Goal: Transaction & Acquisition: Purchase product/service

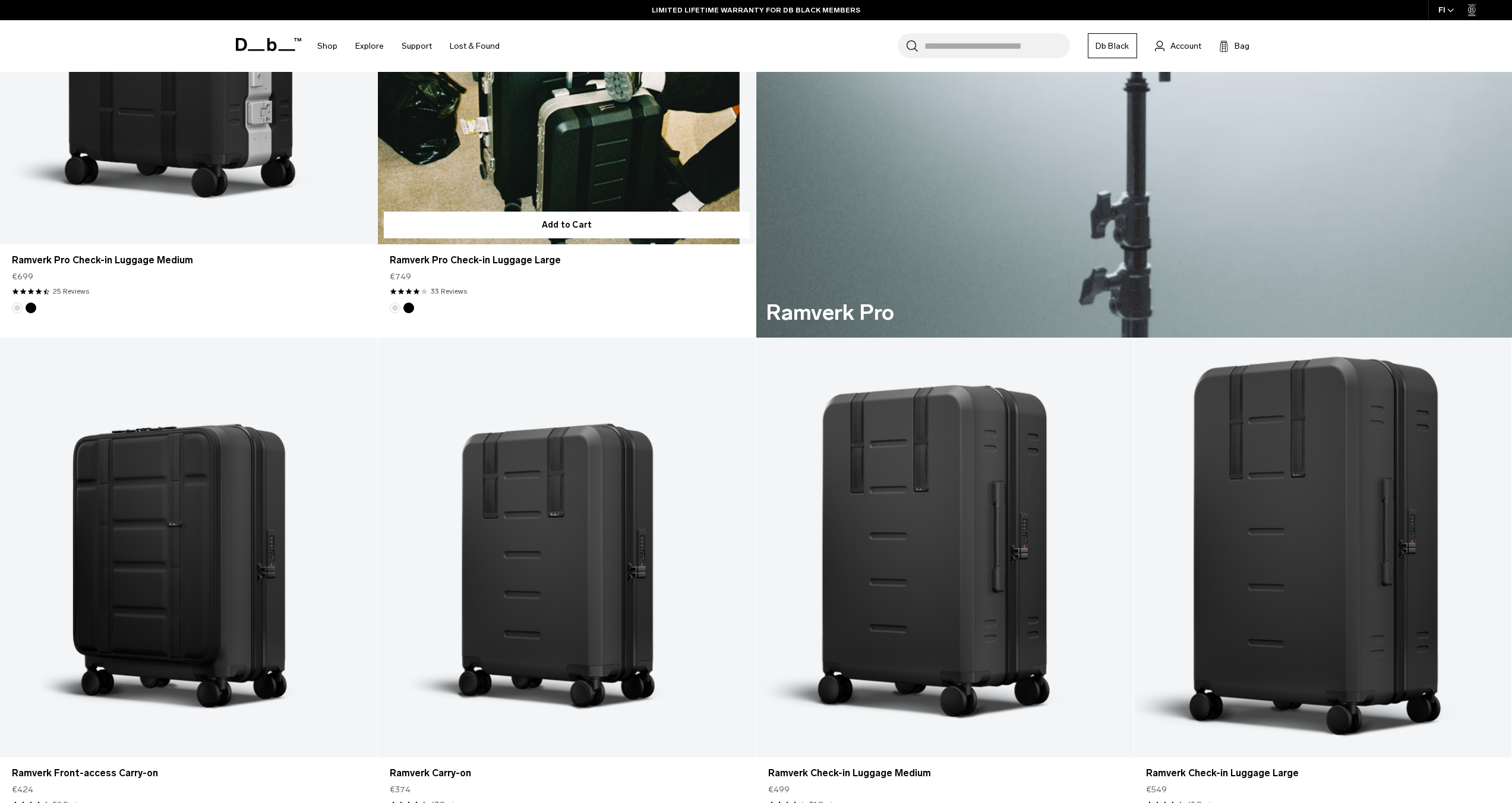
scroll to position [1010, 0]
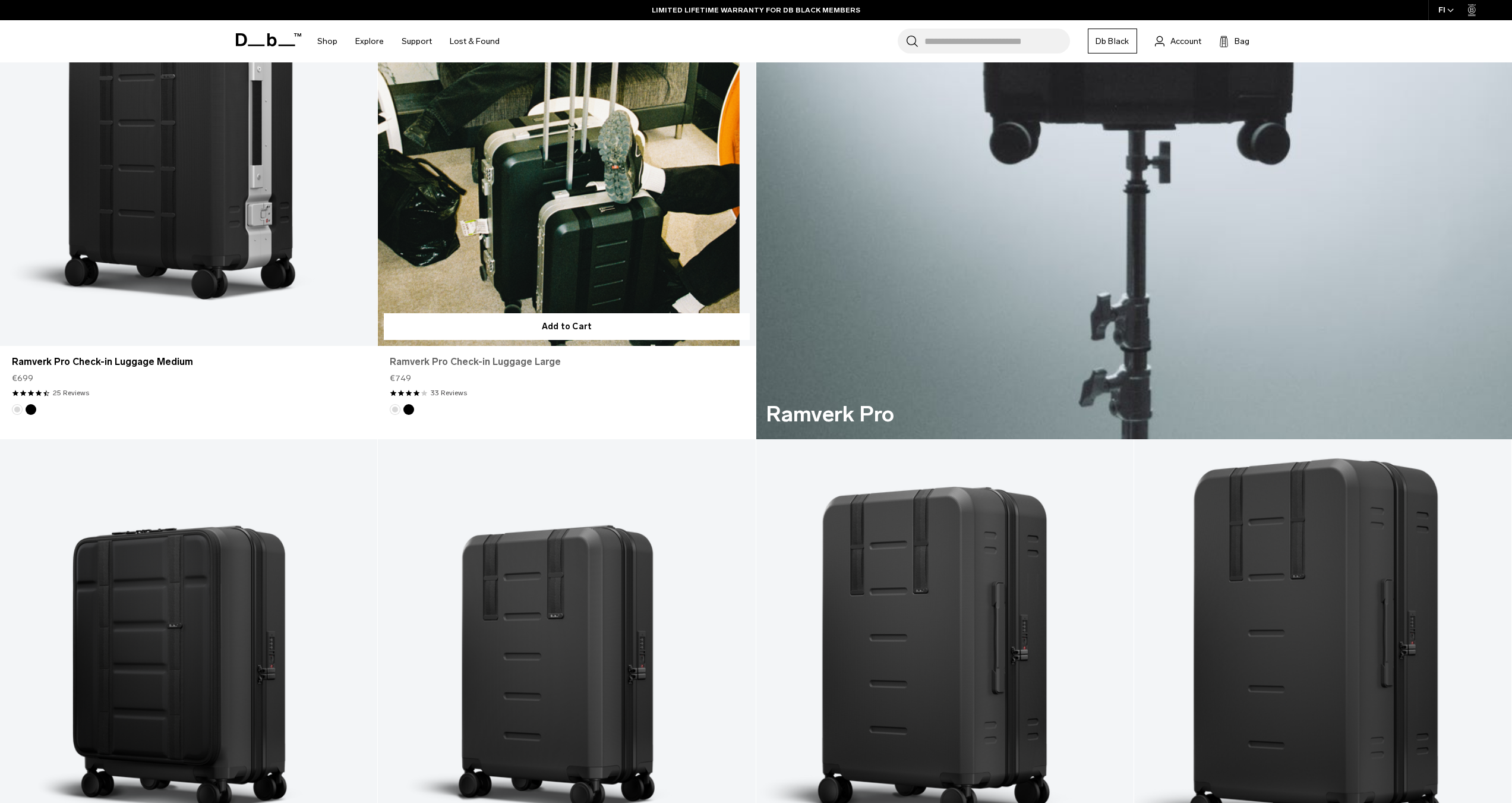
click at [472, 362] on link "Ramverk Pro Check-in Luggage Large" at bounding box center [566, 362] width 354 height 14
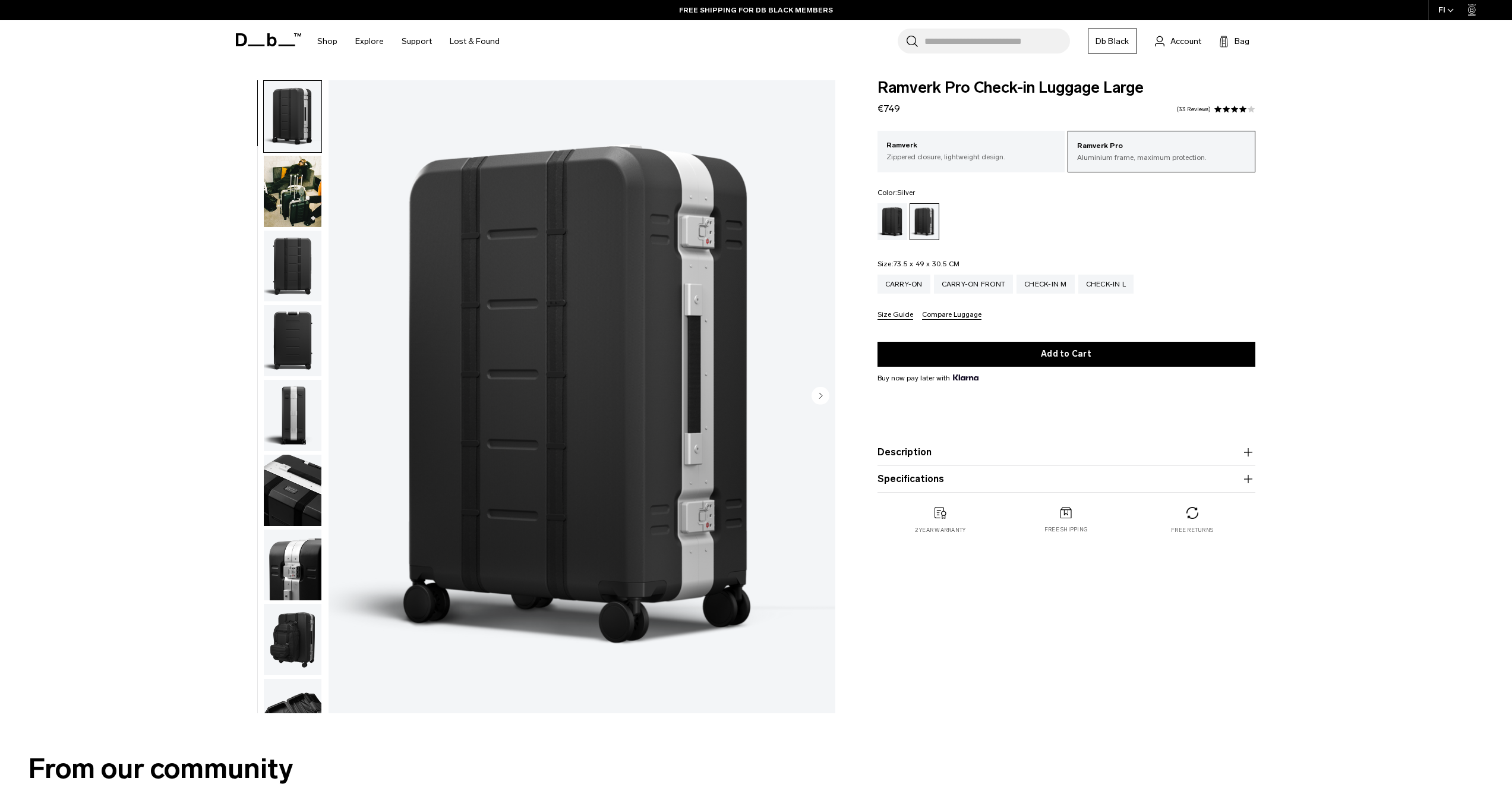
click at [874, 50] on div "Search for Bags, Luggage... Search Close Trending Products All Products Hugger …" at bounding box center [895, 41] width 773 height 42
click at [818, 55] on div "Search for Bags, Luggage... Search Close Trending Products All Products Hugger …" at bounding box center [895, 41] width 773 height 42
drag, startPoint x: 876, startPoint y: 88, endPoint x: 935, endPoint y: 102, distance: 60.6
click at [928, 92] on div "Ramverk Pro Check-in Luggage Large €749 4.0 star rating 33 Reviews Ramverk Pro …" at bounding box center [1066, 319] width 449 height 478
click at [934, 113] on div "Ramverk Pro Check-in Luggage Large €749 4.0 star rating 33 Reviews" at bounding box center [1067, 97] width 378 height 36
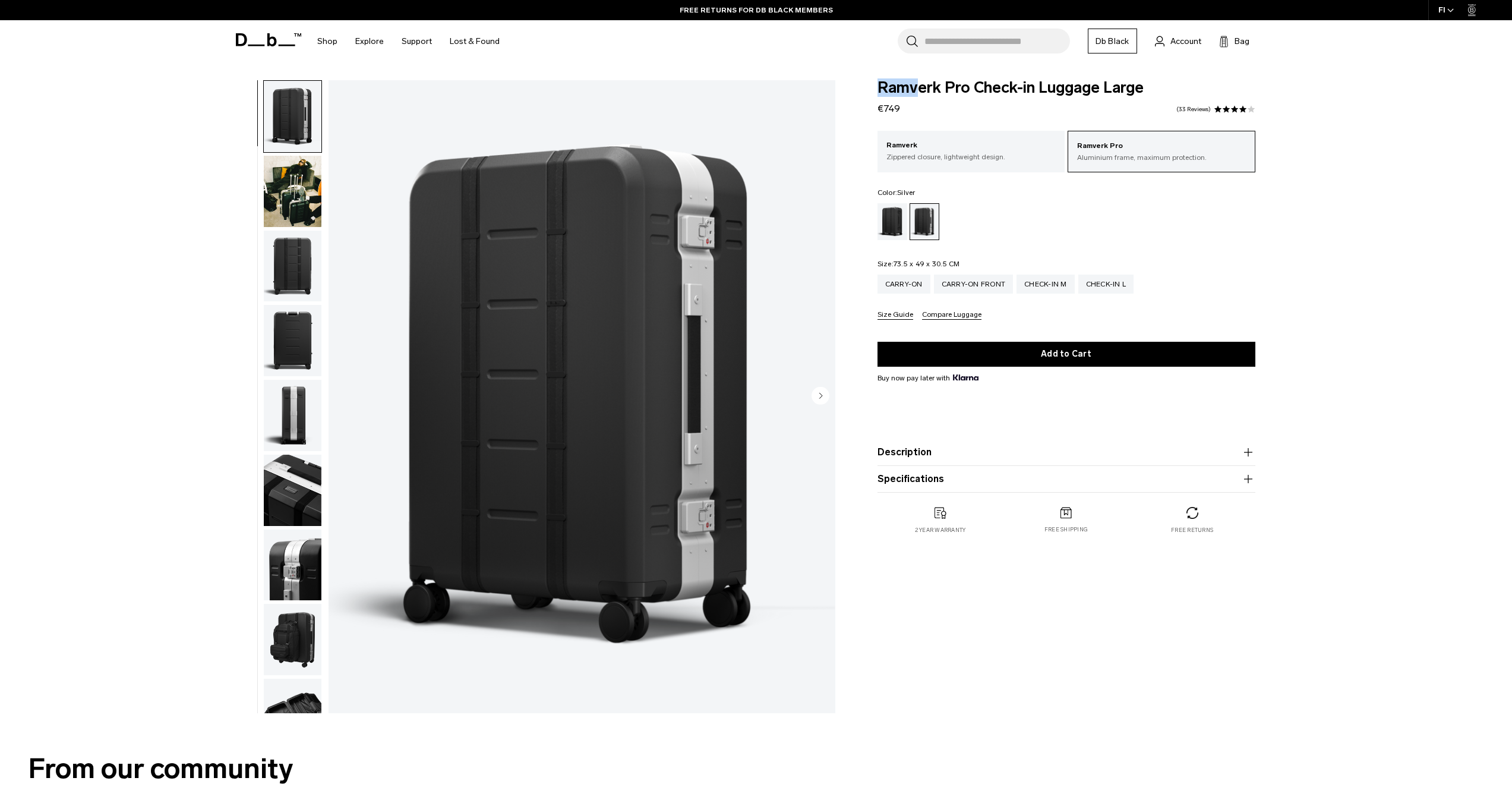
drag, startPoint x: 906, startPoint y: 112, endPoint x: 873, endPoint y: 94, distance: 37.6
click at [873, 94] on div "Ramverk Pro Check-in Luggage Large €749 4.0 star rating 33 Reviews Ramverk Pro …" at bounding box center [1066, 319] width 449 height 478
click at [951, 109] on div "Ramverk Pro Check-in Luggage Large €749 4.0 star rating 33 Reviews" at bounding box center [1067, 97] width 378 height 36
drag, startPoint x: 878, startPoint y: 79, endPoint x: 938, endPoint y: 82, distance: 60.1
click at [938, 82] on span "Ramverk Pro Check-in Luggage Large" at bounding box center [1067, 87] width 378 height 16
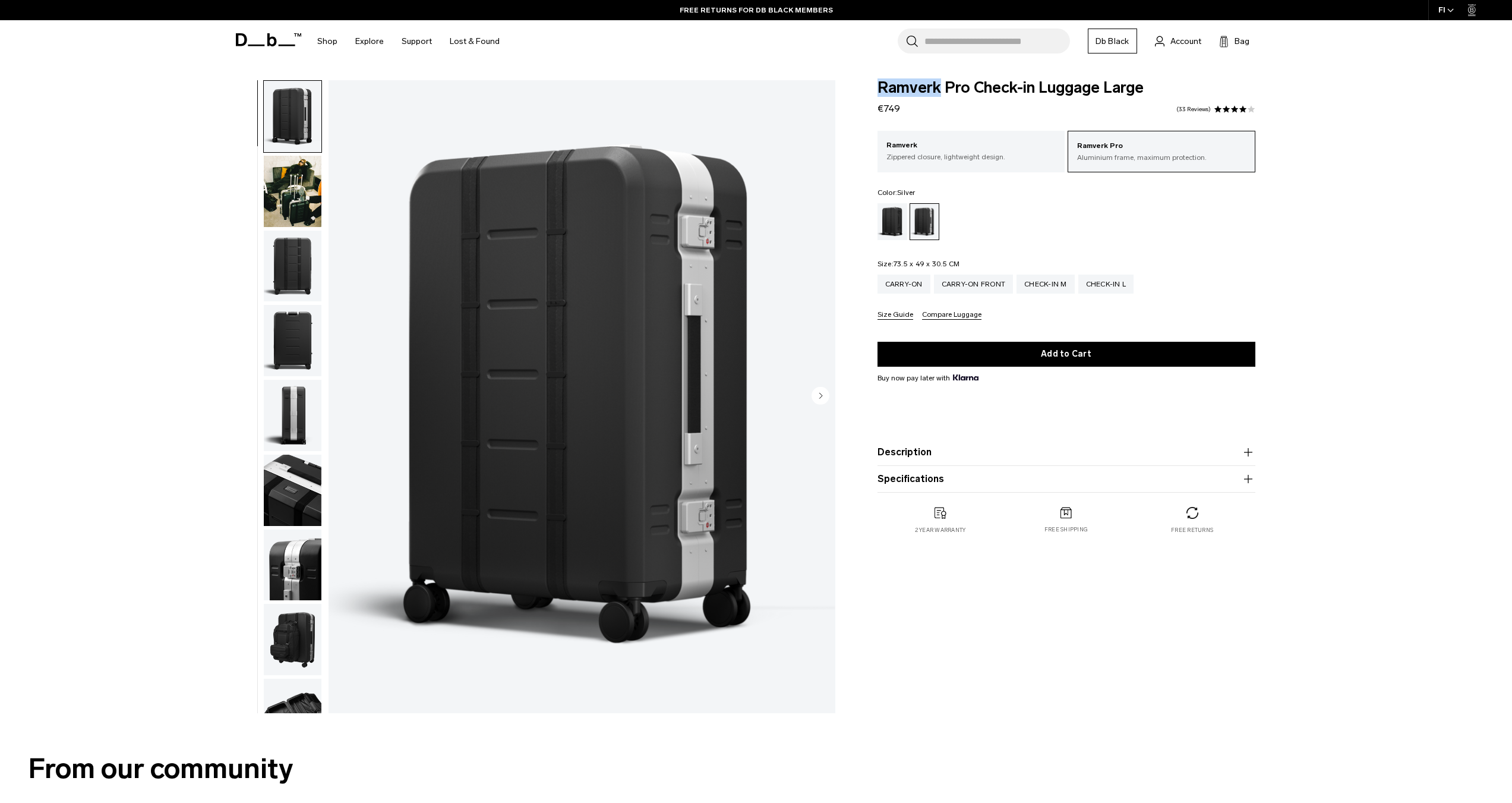
click at [934, 111] on div "Ramverk Pro Check-in Luggage Large €749 4.0 star rating 33 Reviews" at bounding box center [1067, 97] width 378 height 36
drag, startPoint x: 851, startPoint y: 67, endPoint x: 863, endPoint y: 72, distance: 13.0
click at [853, 67] on body "Skip to content BUY NOW, PAY LATER WITH KLARNA 10% OFF YOUR FIRST PURCHASE FOR …" at bounding box center [756, 402] width 1512 height 803
drag, startPoint x: 880, startPoint y: 83, endPoint x: 945, endPoint y: 83, distance: 65.0
click at [945, 83] on span "Ramverk Pro Check-in Luggage Large" at bounding box center [1067, 87] width 378 height 16
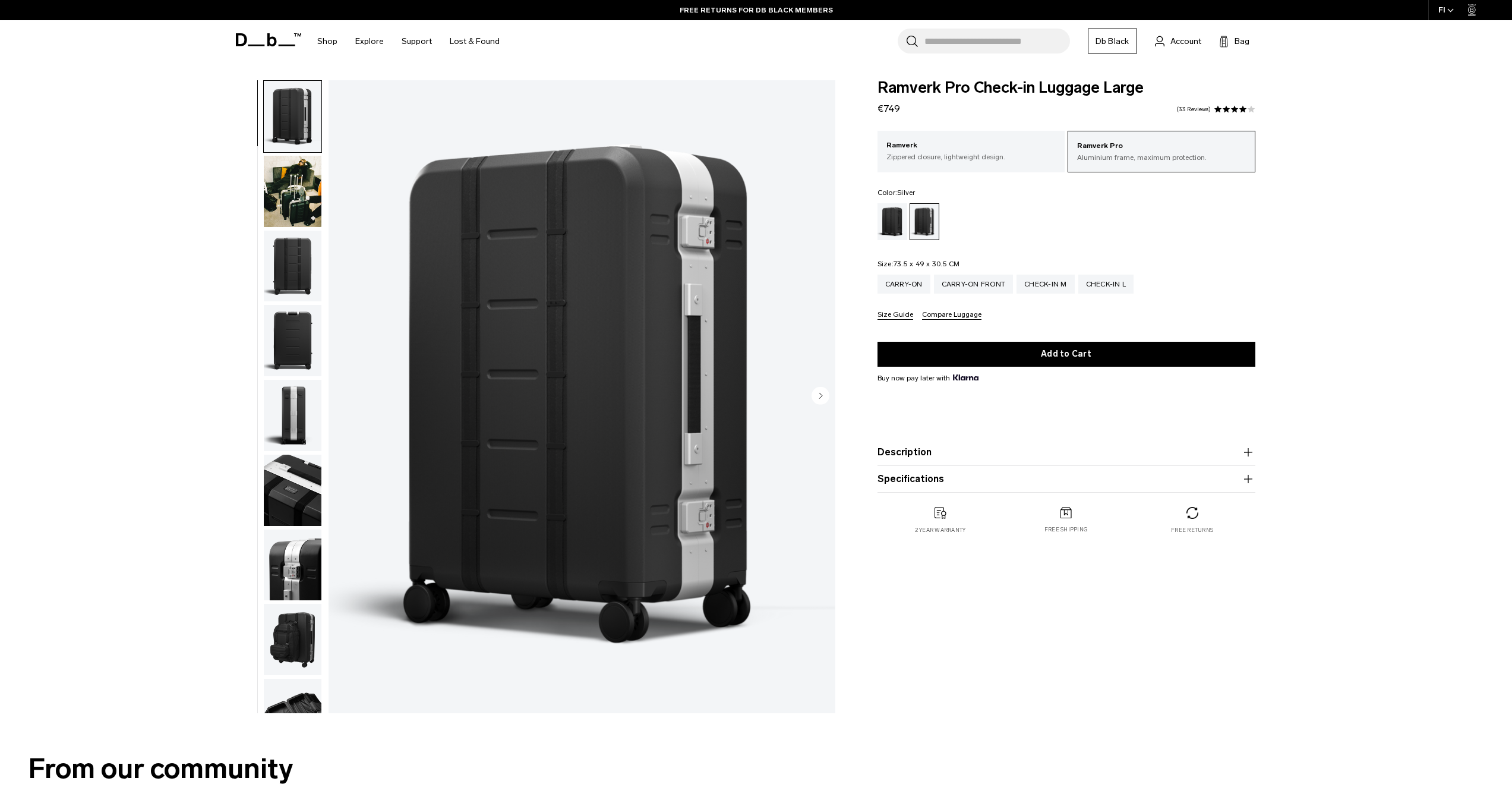
click at [951, 100] on div "Ramverk Pro Check-in Luggage Large €749 4.0 star rating 33 Reviews" at bounding box center [1067, 97] width 378 height 36
drag, startPoint x: 882, startPoint y: 87, endPoint x: 943, endPoint y: 87, distance: 61.0
click at [943, 87] on div "Ramverk Pro Check-in Luggage Large €749 4.0 star rating 33 Reviews Ramverk Pro …" at bounding box center [1066, 319] width 449 height 478
click at [954, 115] on div "Ramverk Pro Check-in Luggage Large €749 4.0 star rating 33 Reviews" at bounding box center [1067, 97] width 378 height 36
drag, startPoint x: 876, startPoint y: 86, endPoint x: 973, endPoint y: 81, distance: 97.1
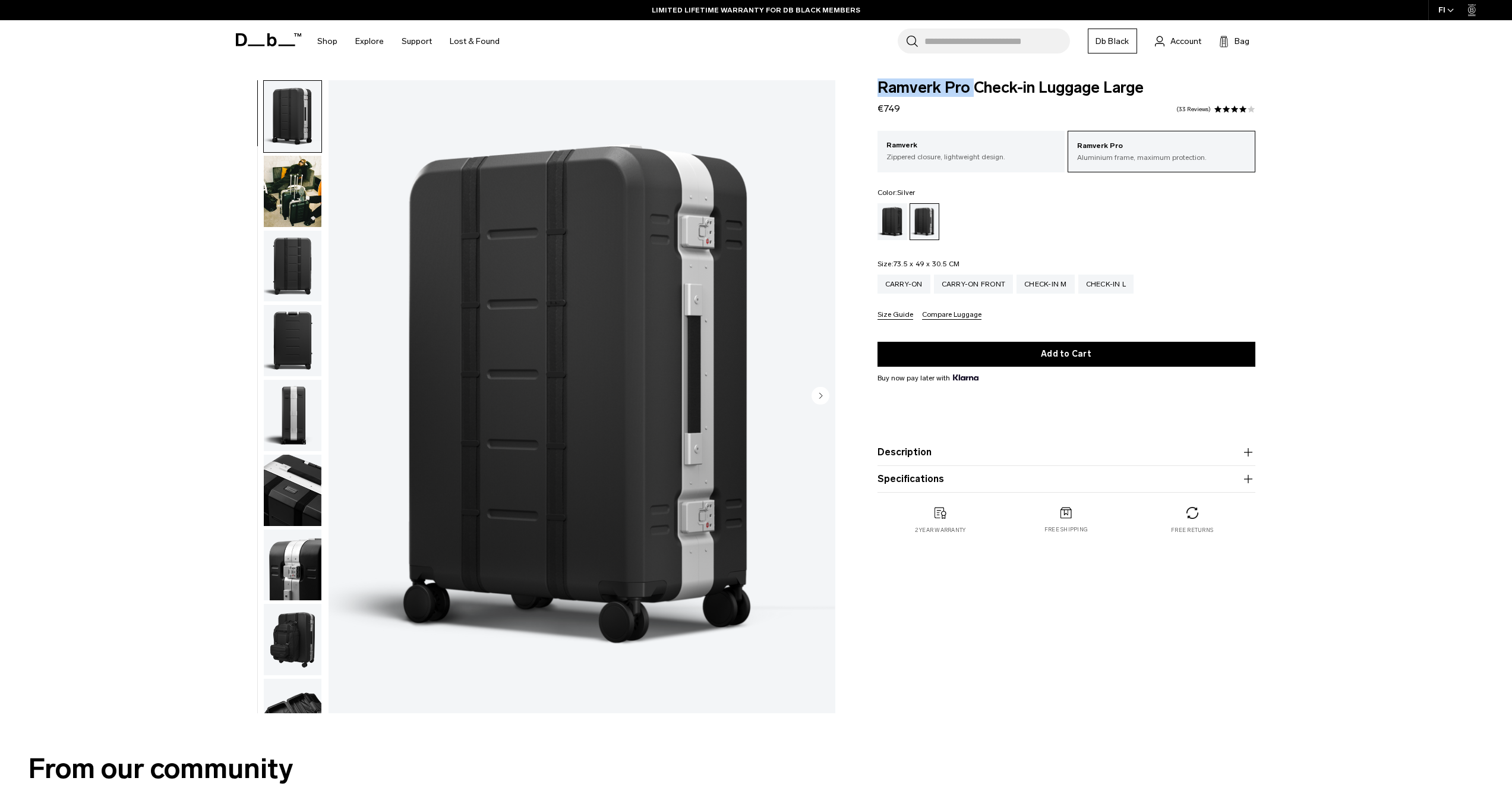
click at [973, 81] on div "Ramverk Pro Check-in Luggage Large €749 4.0 star rating 33 Reviews Ramverk Pro …" at bounding box center [1066, 319] width 449 height 478
click at [971, 97] on div "Ramverk Pro Check-in Luggage Large €749 4.0 star rating 33 Reviews" at bounding box center [1067, 97] width 378 height 36
drag, startPoint x: 956, startPoint y: 88, endPoint x: 887, endPoint y: 89, distance: 69.0
click at [887, 89] on span "Ramverk Pro Check-in Luggage Large" at bounding box center [1067, 87] width 378 height 16
click at [954, 120] on form "Ramverk Pro Check-in Luggage Large €749 4.0 star rating 33 Reviews Ramverk Pro …" at bounding box center [1067, 286] width 378 height 412
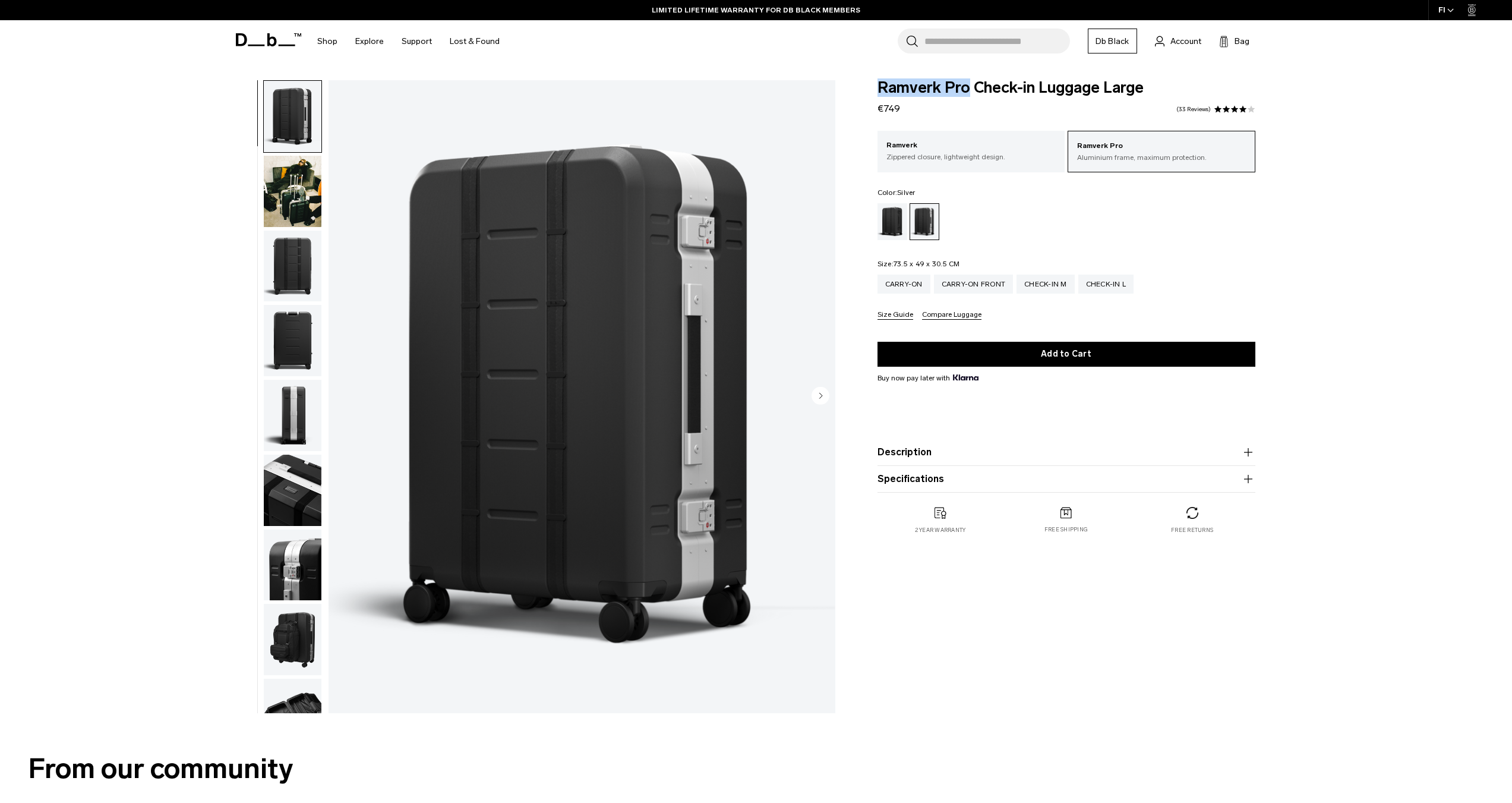
drag, startPoint x: 970, startPoint y: 86, endPoint x: 861, endPoint y: 87, distance: 109.0
click at [861, 87] on div "Ramverk Pro Check-in Luggage Large €749 4.0 star rating 33 Reviews Ramverk Pro …" at bounding box center [1066, 319] width 449 height 478
click at [944, 102] on div "Ramverk Pro Check-in Luggage Large €749 4.0 star rating 33 Reviews" at bounding box center [1067, 97] width 378 height 36
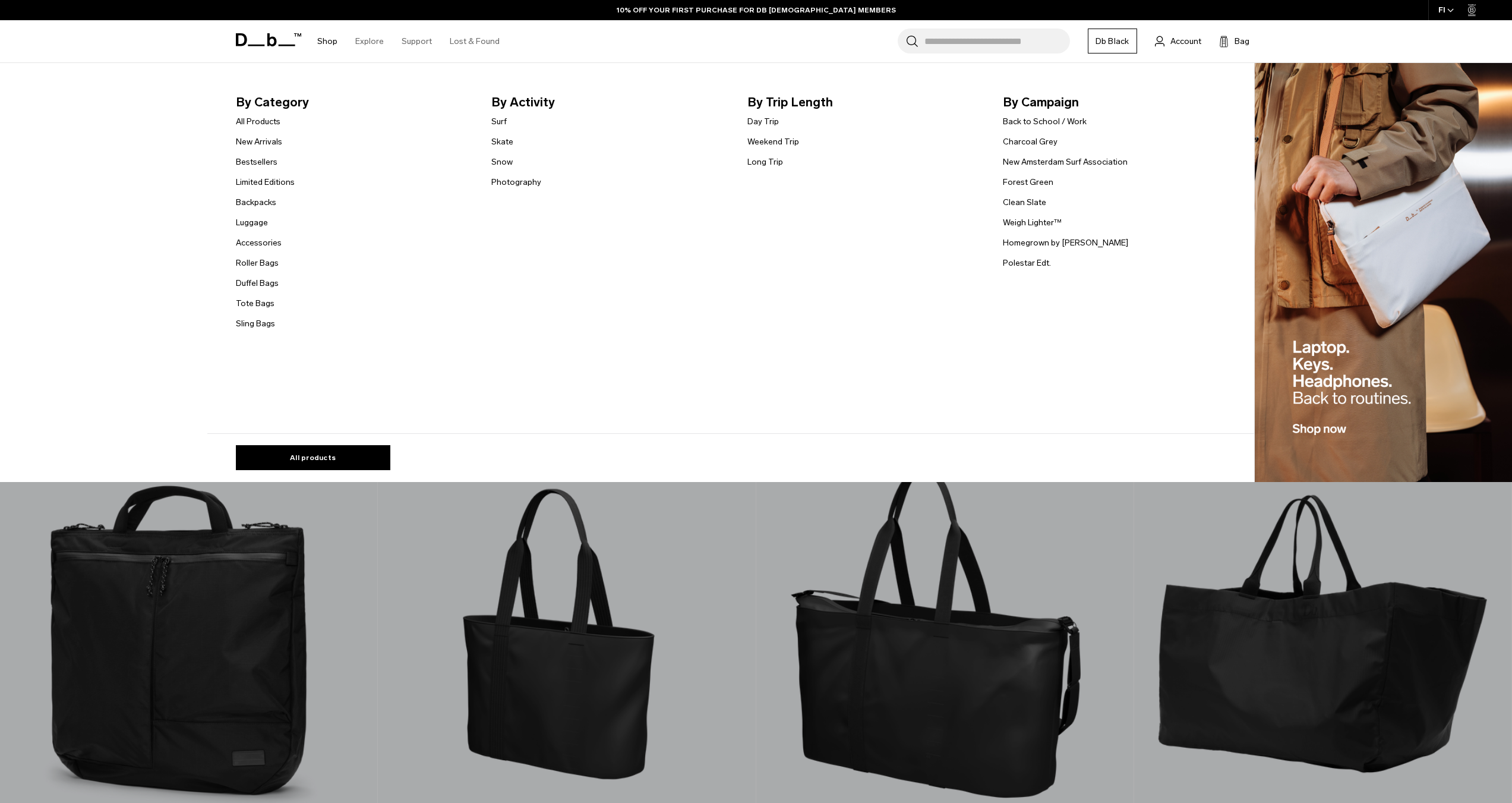
click at [409, 218] on li "By Category All Products New Arrivals Bestsellers Limited Editions Backpacks Lu…" at bounding box center [354, 212] width 237 height 238
click at [259, 225] on link "Luggage" at bounding box center [251, 222] width 32 height 12
